Goal: Navigation & Orientation: Find specific page/section

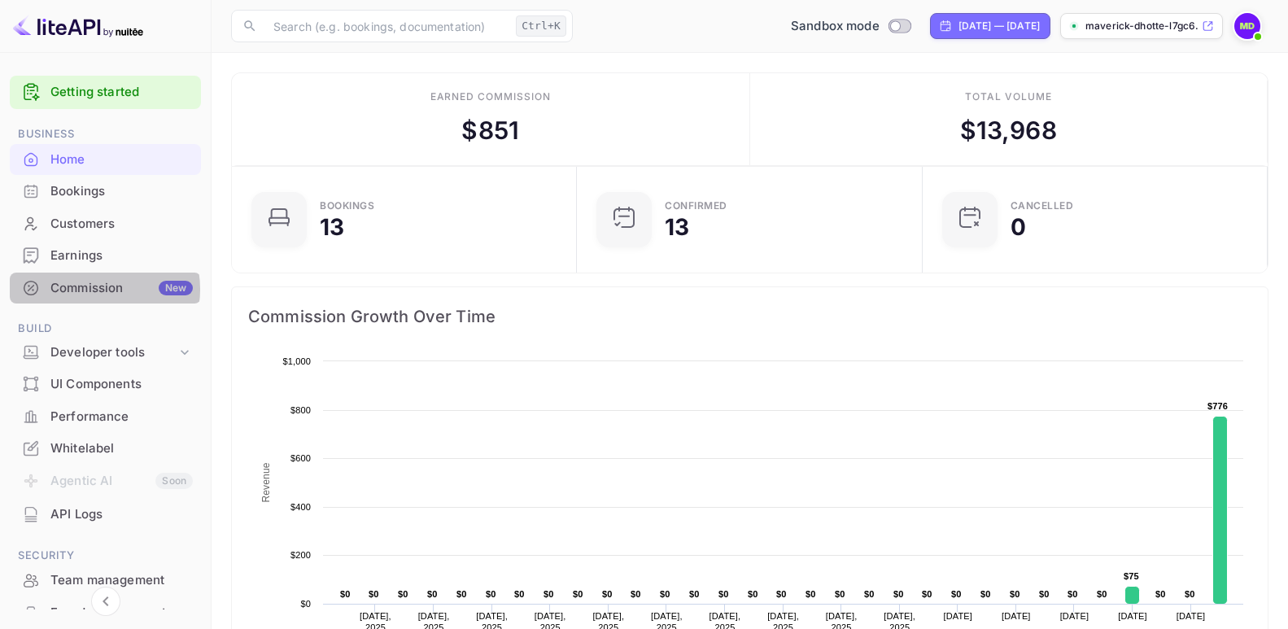
click at [89, 289] on div "Commission New" at bounding box center [121, 288] width 142 height 19
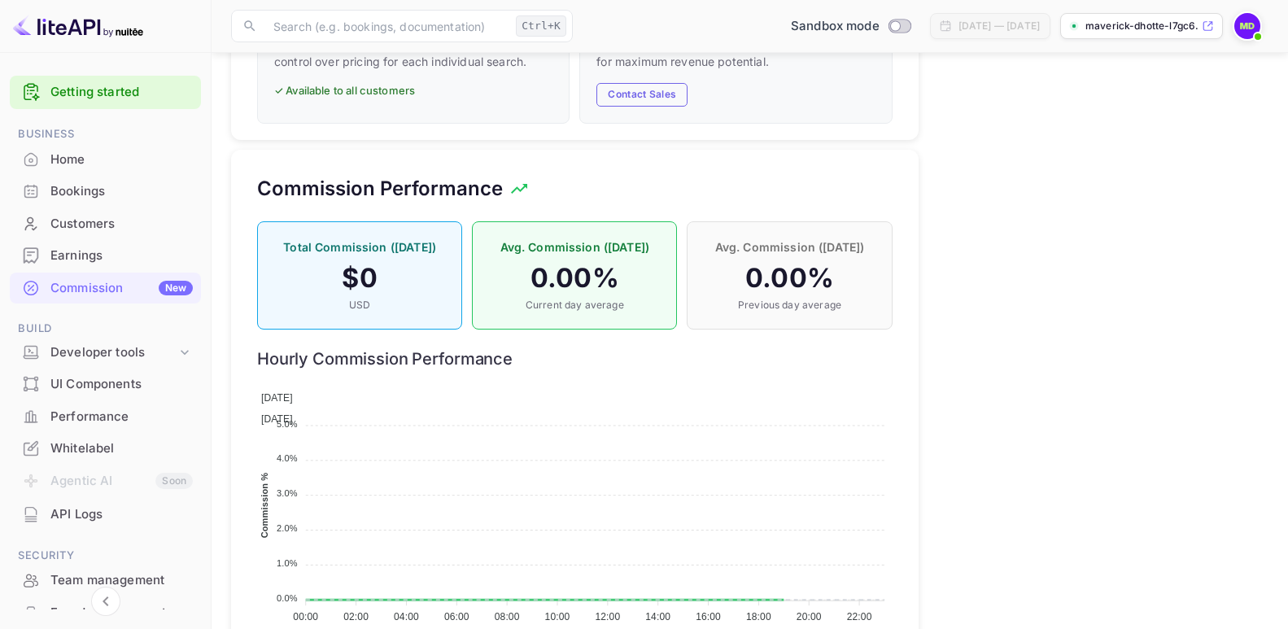
scroll to position [1031, 0]
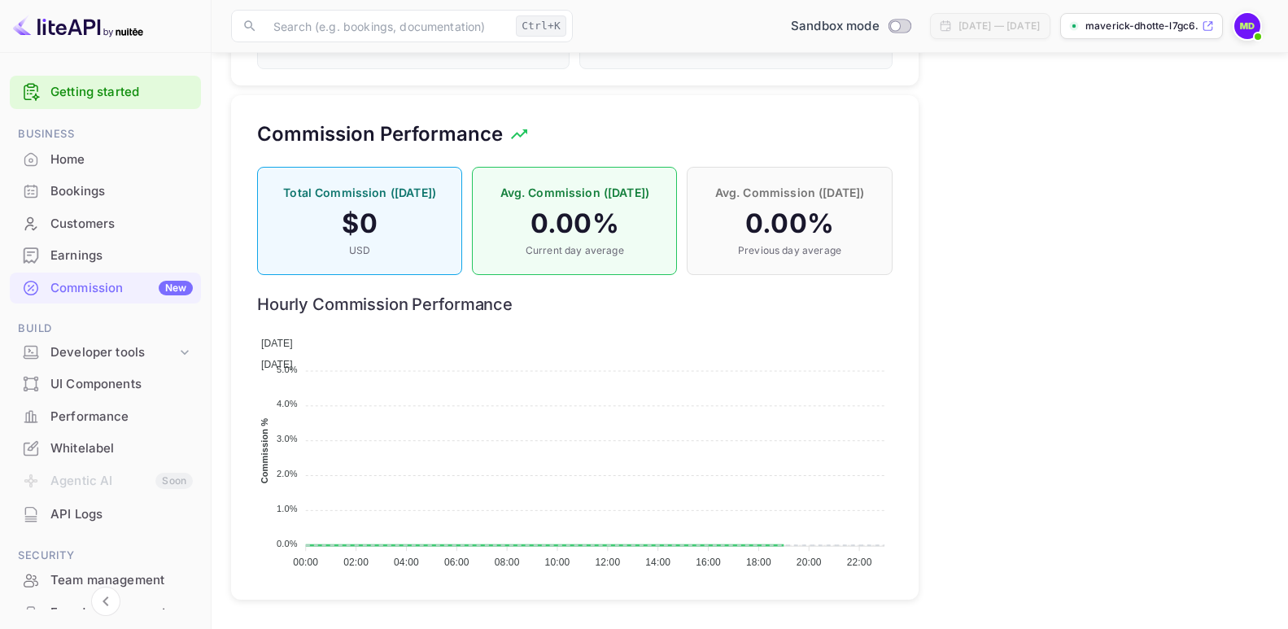
click at [95, 382] on div "UI Components" at bounding box center [121, 384] width 142 height 19
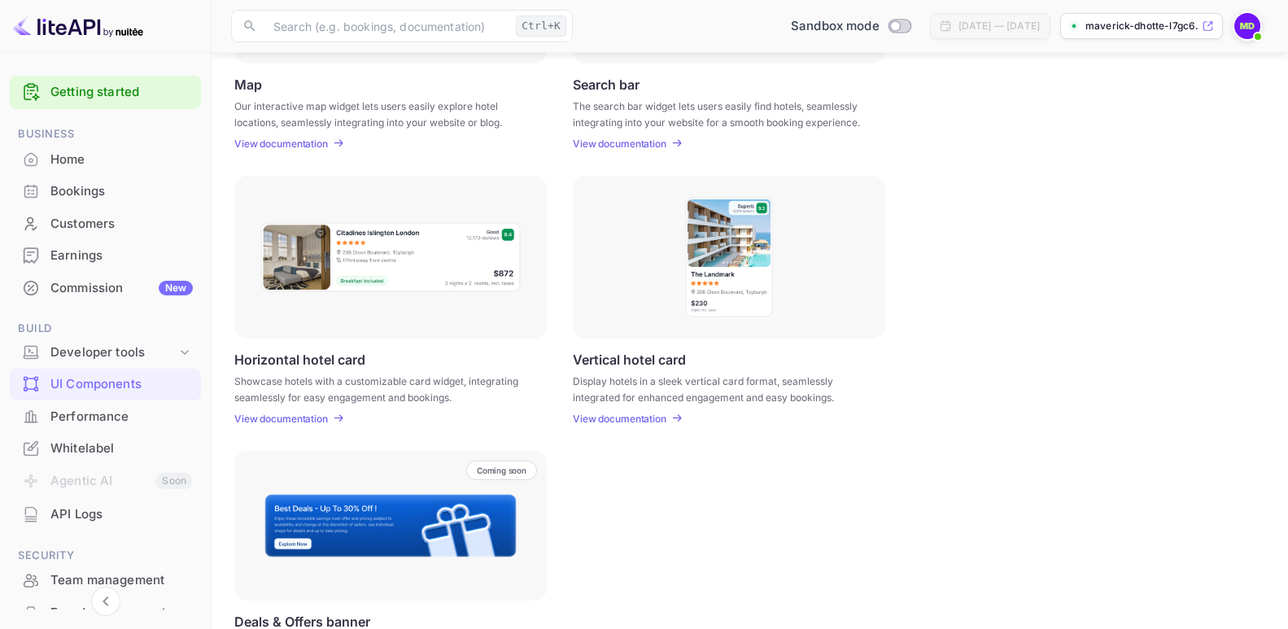
scroll to position [142, 0]
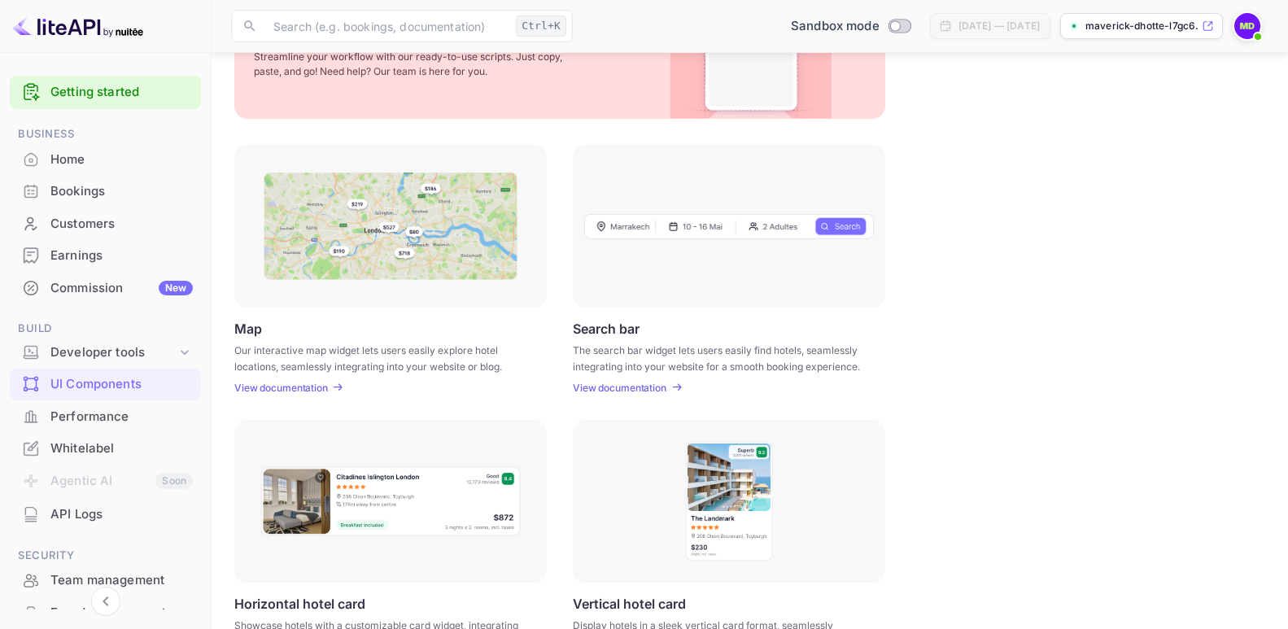
click at [272, 386] on p "View documentation" at bounding box center [281, 388] width 94 height 12
